Goal: Task Accomplishment & Management: Use online tool/utility

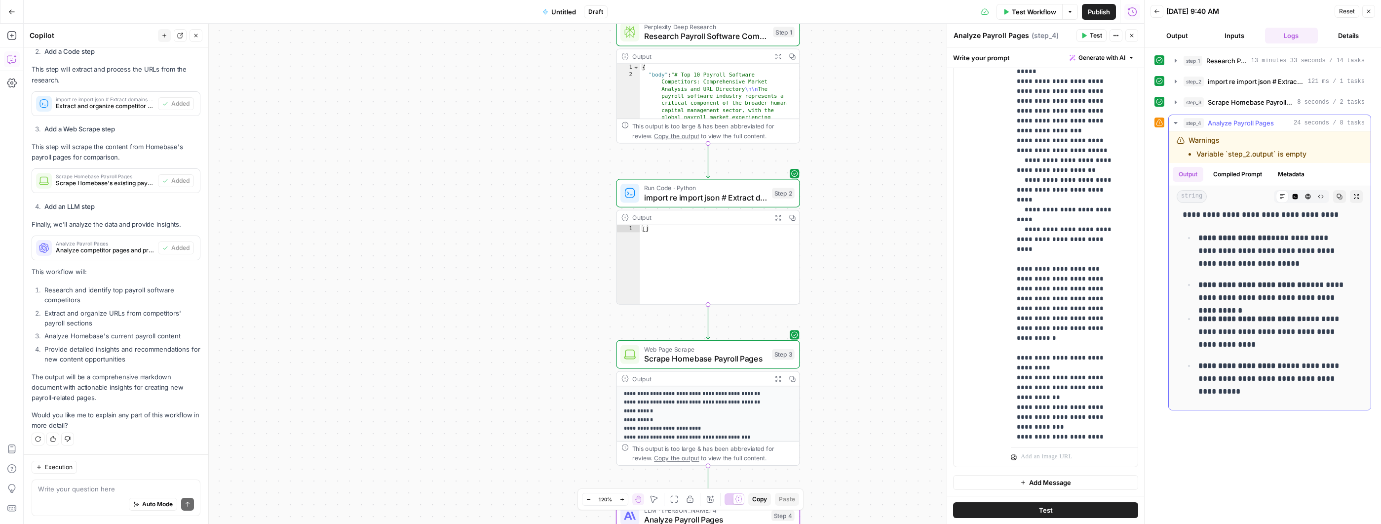
scroll to position [217, 0]
click at [1304, 236] on p "**********" at bounding box center [1273, 251] width 151 height 38
drag, startPoint x: 1281, startPoint y: 237, endPoint x: 1285, endPoint y: 273, distance: 36.3
click at [1285, 273] on ul "**********" at bounding box center [1269, 339] width 174 height 214
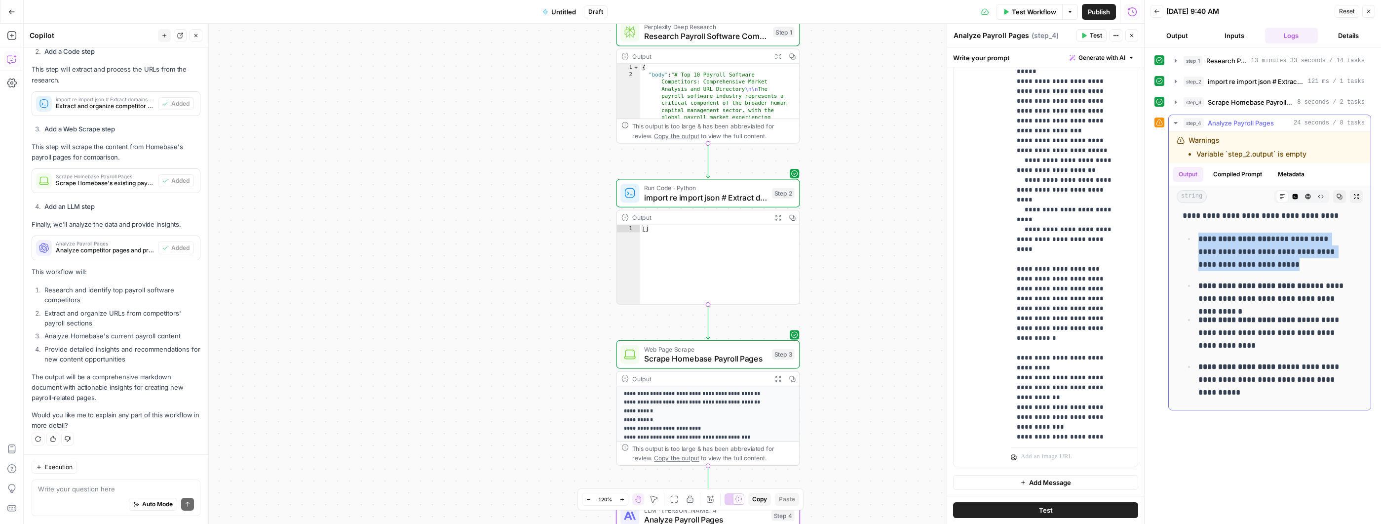
drag, startPoint x: 1284, startPoint y: 269, endPoint x: 1199, endPoint y: 232, distance: 93.0
click at [1199, 232] on p "**********" at bounding box center [1273, 251] width 151 height 38
click at [1207, 253] on p "**********" at bounding box center [1273, 251] width 151 height 38
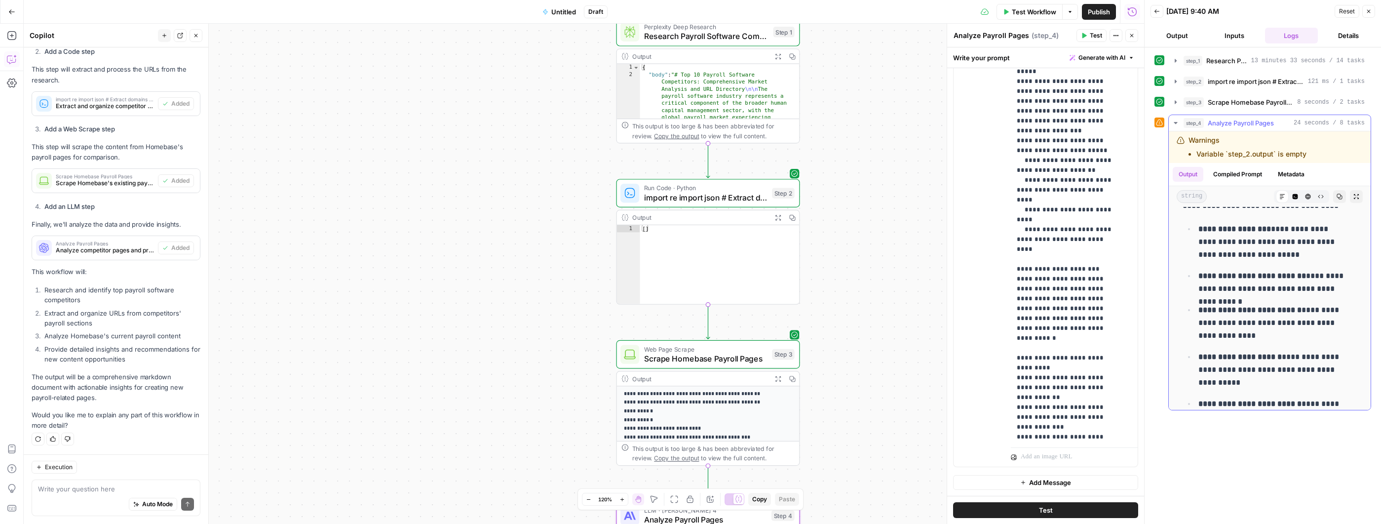
scroll to position [228, 0]
click at [1270, 246] on p "**********" at bounding box center [1273, 240] width 151 height 38
click at [1241, 203] on div "string Markdown Code Editor HTML Viewer Raw Output Copy Expand Output" at bounding box center [1269, 196] width 202 height 21
click at [1243, 174] on button "Compiled Prompt" at bounding box center [1237, 174] width 61 height 15
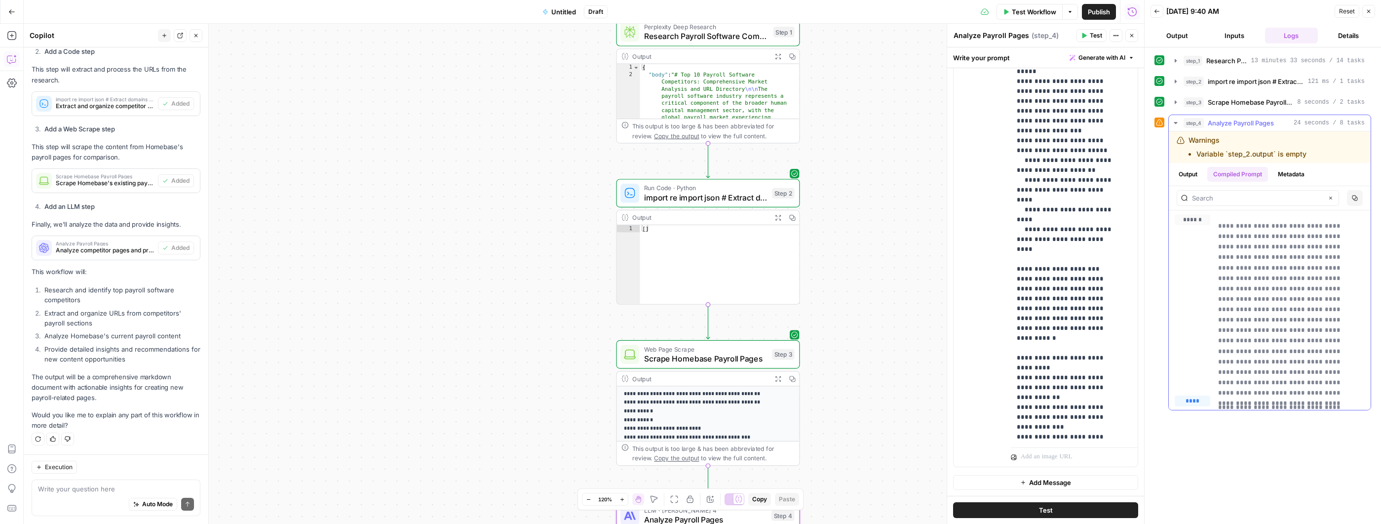
click at [1186, 173] on button "Output" at bounding box center [1187, 174] width 31 height 15
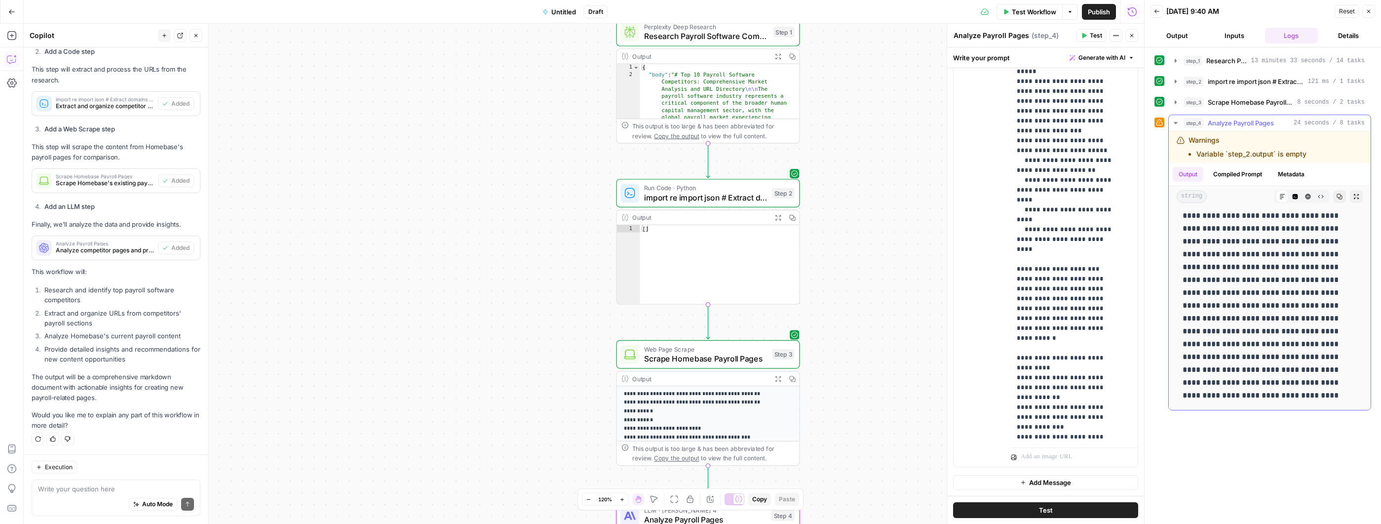
scroll to position [2520, 0]
click at [1115, 35] on icon "button" at bounding box center [1116, 36] width 6 height 6
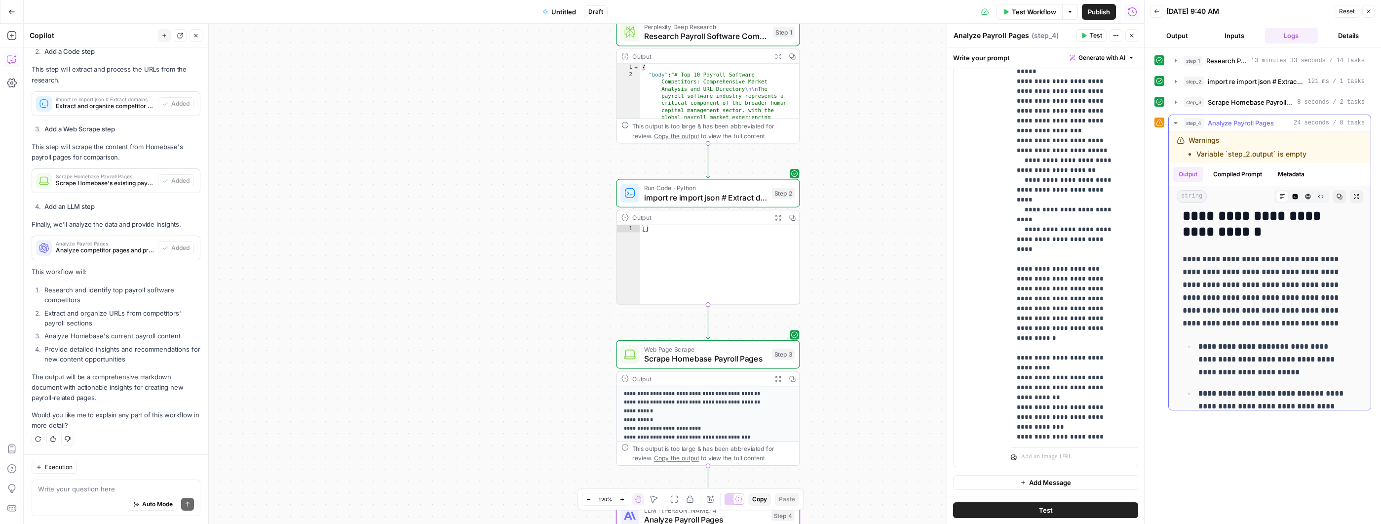
scroll to position [0, 0]
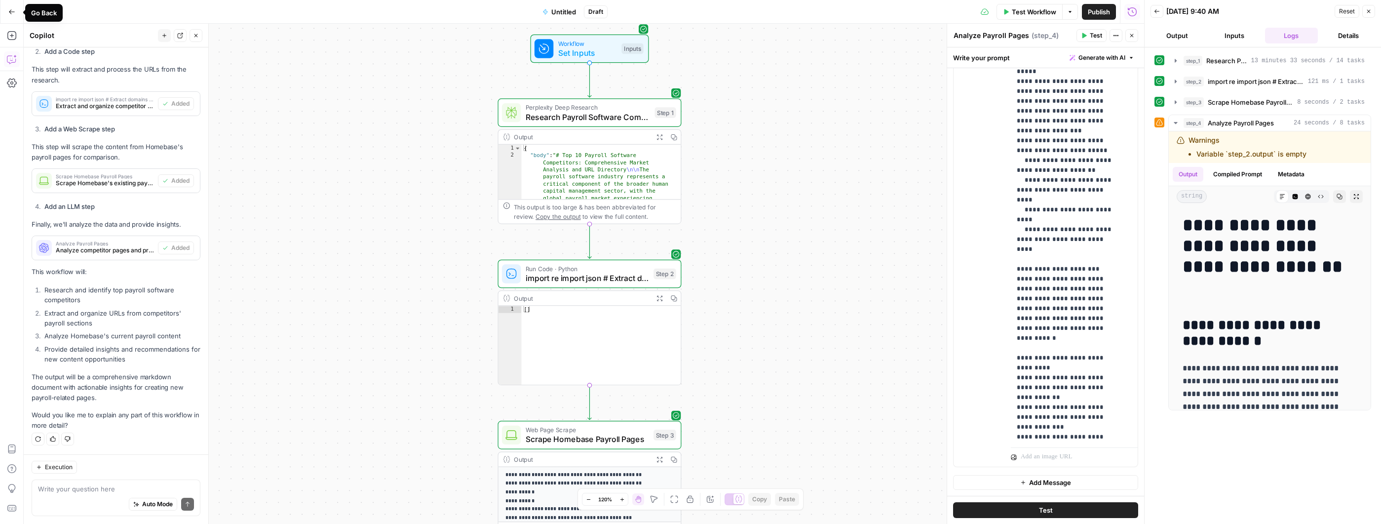
click at [15, 11] on span "Go Back" at bounding box center [15, 11] width 0 height 0
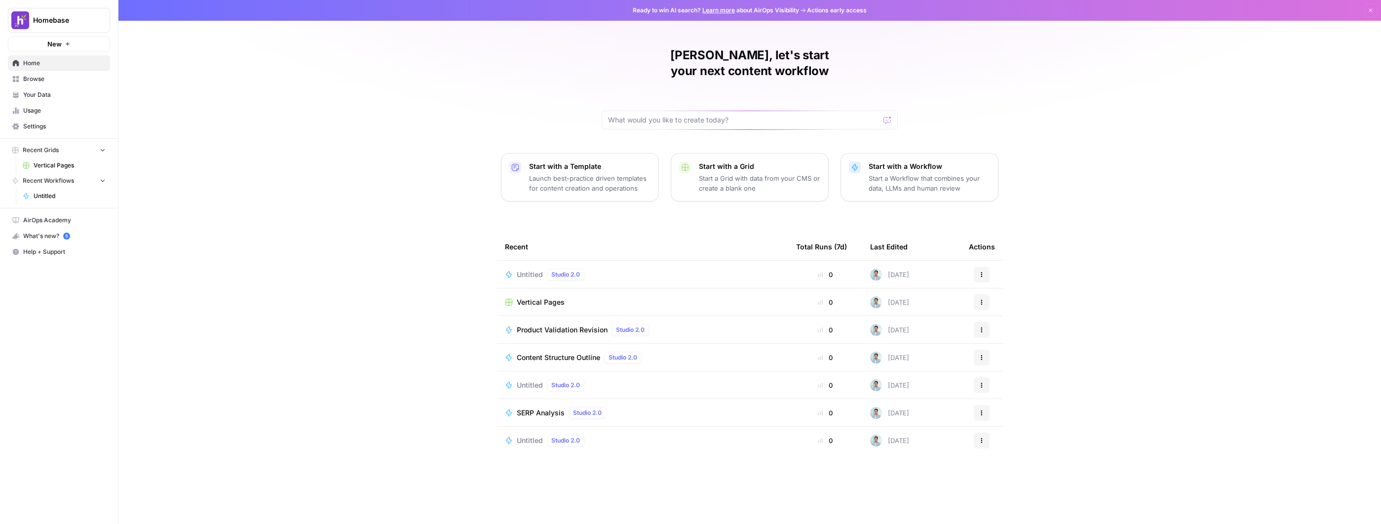
click at [392, 172] on div "Mark, let's start your next content workflow Start with a Template Launch best-…" at bounding box center [749, 262] width 1262 height 524
click at [527, 269] on span "Untitled" at bounding box center [530, 274] width 26 height 10
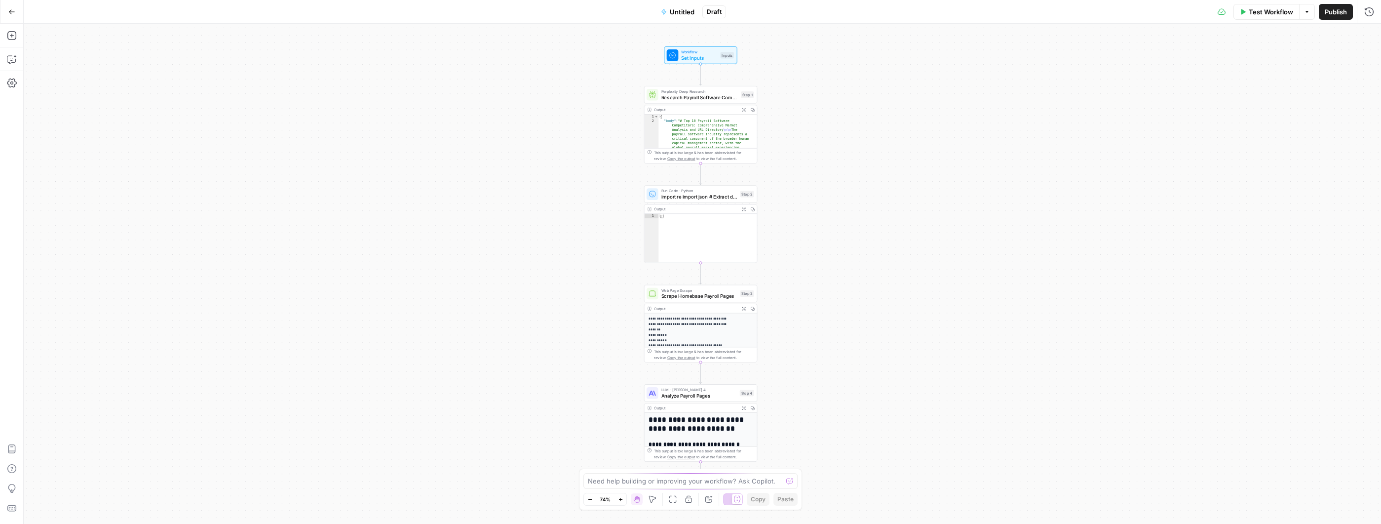
click at [677, 12] on span "Untitled" at bounding box center [682, 12] width 25 height 10
click at [681, 14] on span "Untitled" at bounding box center [682, 12] width 25 height 10
click at [88, 75] on input "Name" at bounding box center [116, 74] width 164 height 10
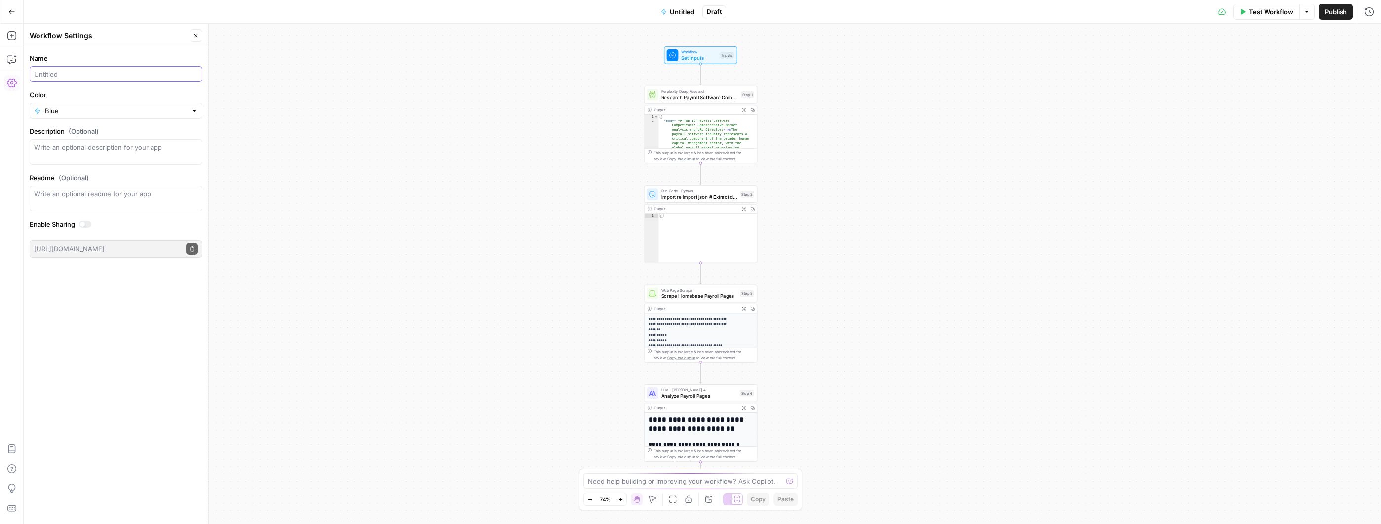
click at [88, 75] on input "Name" at bounding box center [116, 74] width 164 height 10
type input "Competitor Gap Analysis Scrape"
click at [304, 138] on div "Workflow Set Inputs Inputs Perplexity Deep Research Research Payroll Software C…" at bounding box center [702, 274] width 1357 height 500
click at [15, 12] on button "Go Back" at bounding box center [12, 12] width 18 height 18
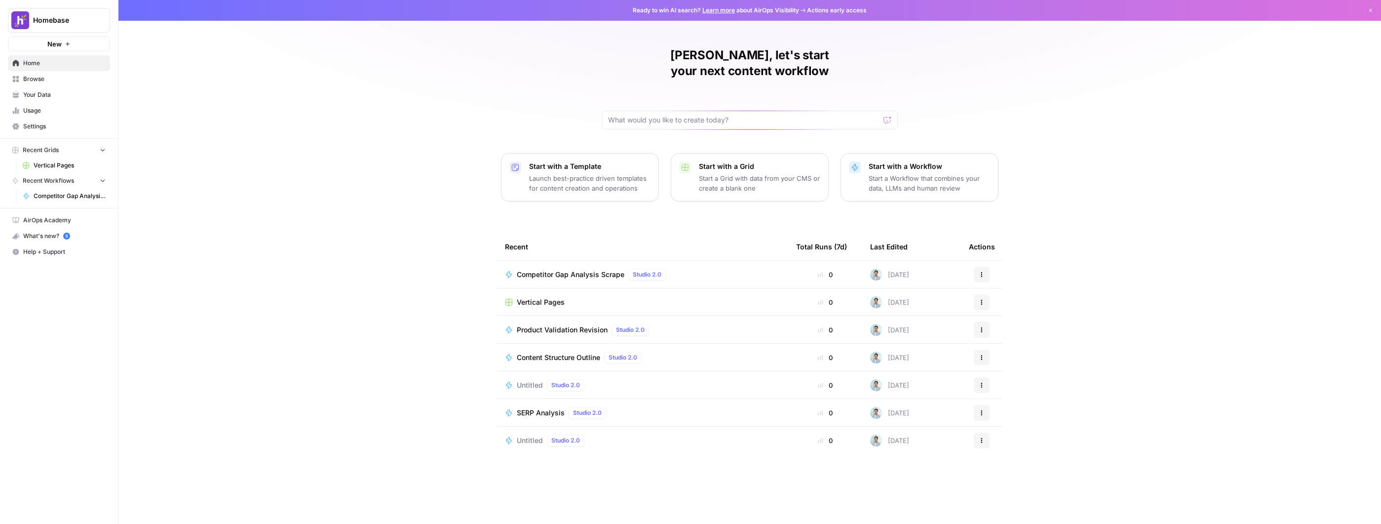
click at [305, 134] on div "Mark, let's start your next content workflow Start with a Template Launch best-…" at bounding box center [749, 262] width 1262 height 524
click at [572, 325] on span "Product Validation Revision" at bounding box center [562, 330] width 91 height 10
click at [61, 42] on button "New" at bounding box center [59, 44] width 102 height 15
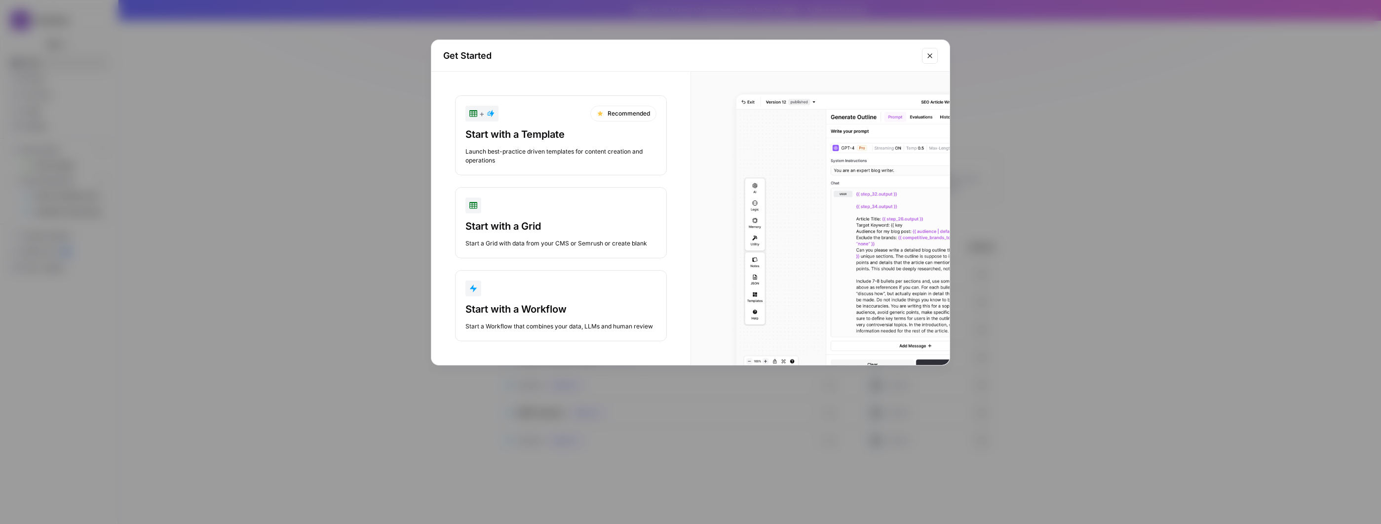
click at [604, 323] on div "Start a Workflow that combines your data, LLMs and human review" at bounding box center [560, 326] width 191 height 9
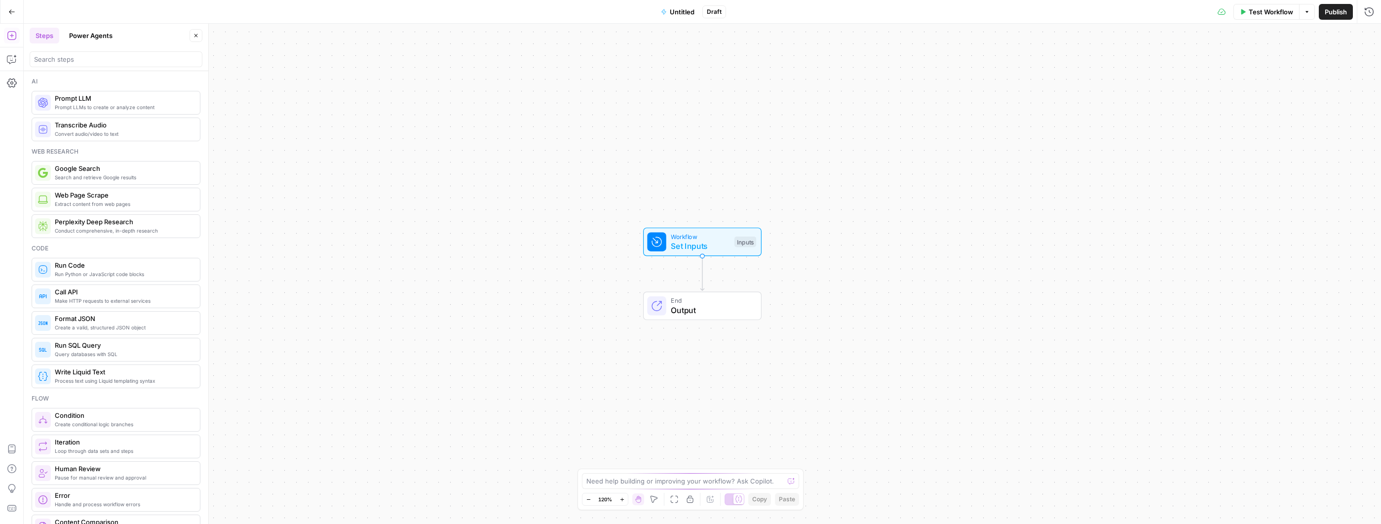
click at [697, 485] on div "Lock/Unlock U" at bounding box center [690, 480] width 55 height 16
click at [753, 482] on textarea at bounding box center [684, 481] width 197 height 10
